Goal: Find specific page/section: Find specific page/section

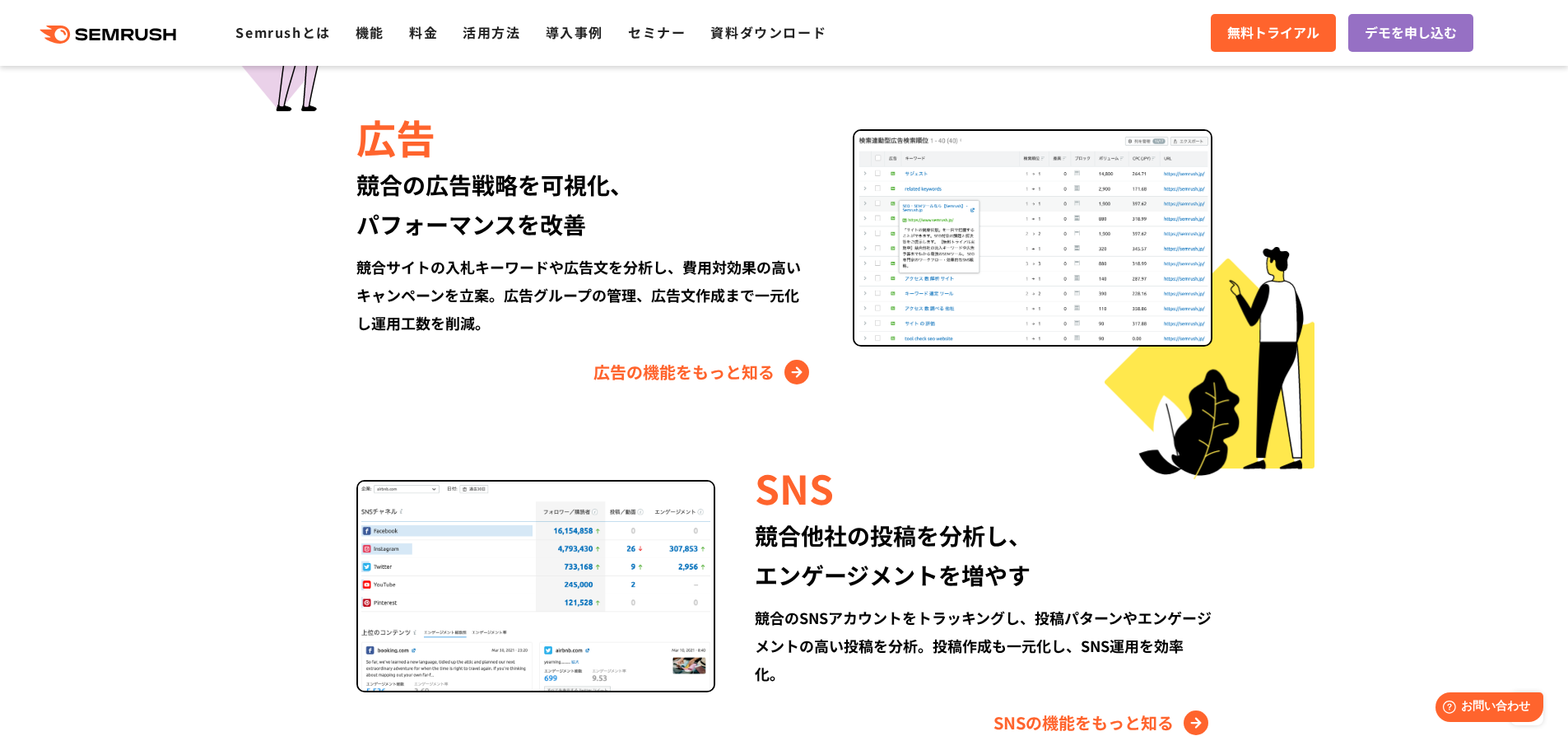
scroll to position [2222, 0]
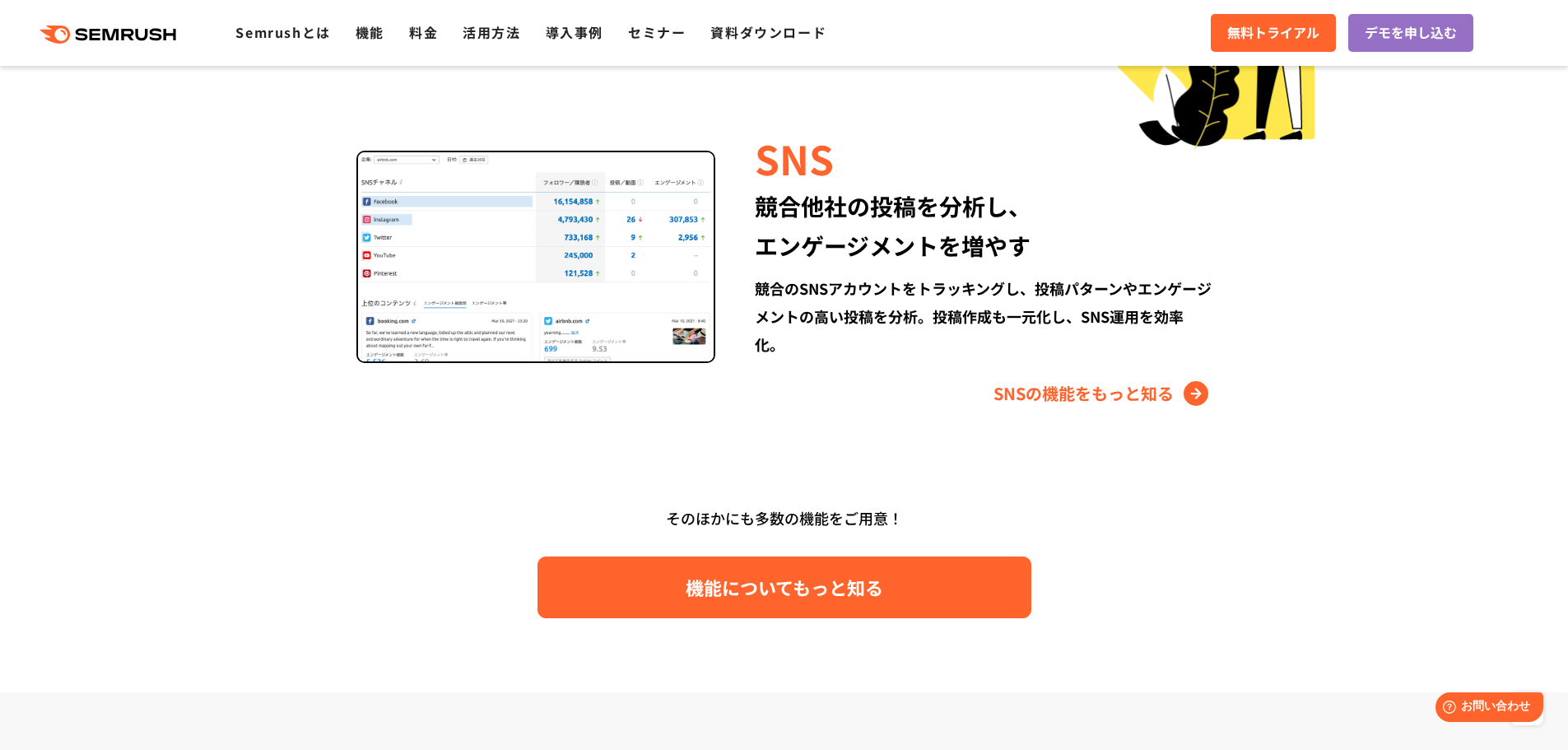
click at [827, 577] on span "機能についてもっと知る" at bounding box center [784, 587] width 197 height 29
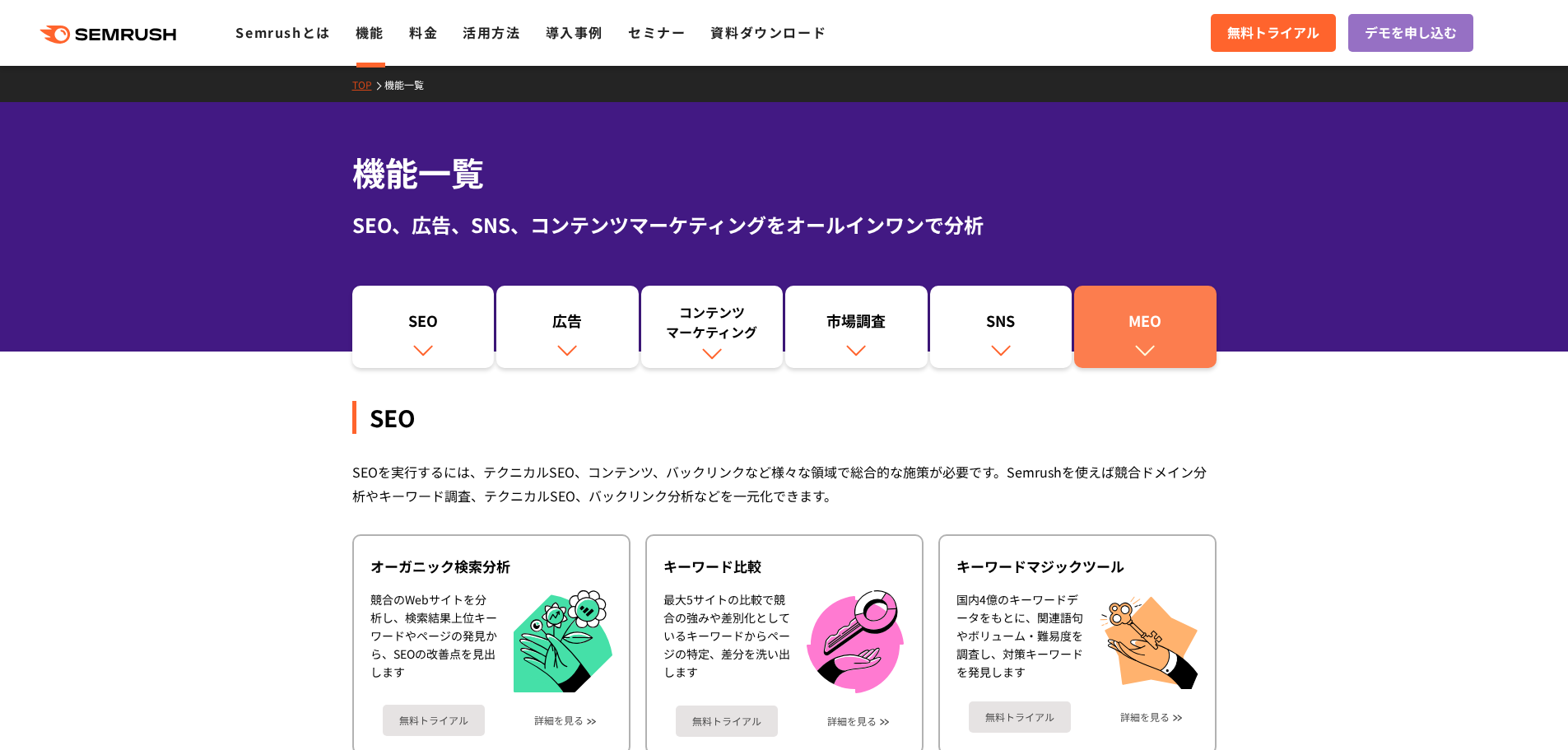
click at [1119, 341] on link "MEO" at bounding box center [1144, 326] width 142 height 82
